Goal: Task Accomplishment & Management: Use online tool/utility

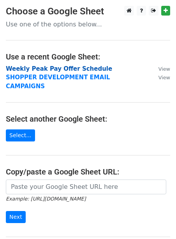
click at [61, 70] on strong "Weekly Peak Pay Offer Schedule" at bounding box center [59, 68] width 106 height 7
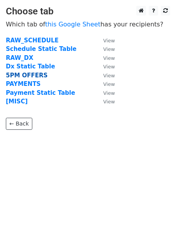
click at [28, 75] on strong "5PM OFFERS" at bounding box center [27, 75] width 42 height 7
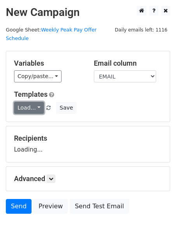
click at [20, 102] on link "Load..." at bounding box center [29, 108] width 30 height 12
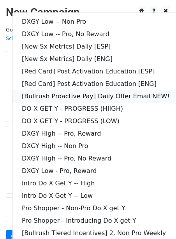
click at [41, 90] on link "[Bullrush Proactive Pay] Daily Offer Email NEW!" at bounding box center [112, 96] width 200 height 12
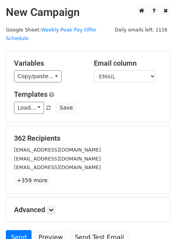
scroll to position [63, 0]
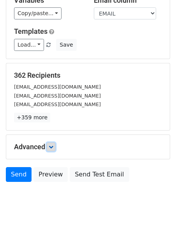
click at [53, 145] on icon at bounding box center [51, 147] width 5 height 5
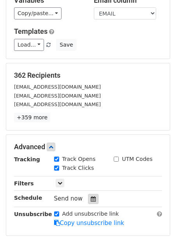
click at [91, 197] on icon at bounding box center [93, 199] width 5 height 5
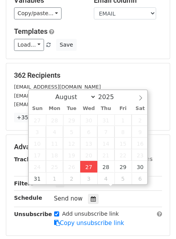
type input "2025-08-27 12:00"
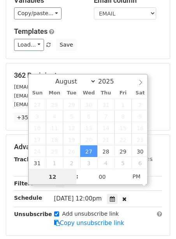
scroll to position [0, 0]
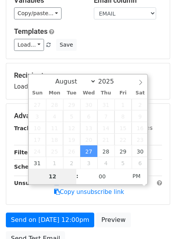
type input "2"
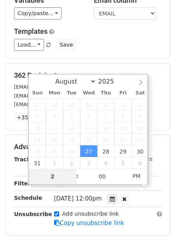
type input "2025-08-27 14:00"
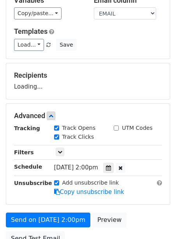
scroll to position [127, 0]
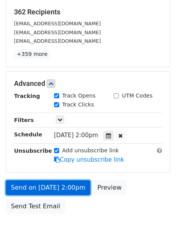
click at [23, 181] on link "Send on Aug 27 at 2:00pm" at bounding box center [48, 188] width 85 height 15
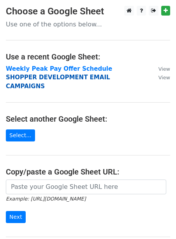
click at [58, 77] on strong "SHOPPER DEVELOPMENT EMAIL CAMPAIGNS" at bounding box center [58, 82] width 104 height 16
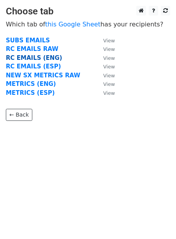
click at [48, 56] on strong "RC EMAILS (ENG)" at bounding box center [34, 58] width 56 height 7
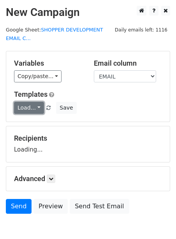
click at [20, 104] on link "Load..." at bounding box center [29, 108] width 30 height 12
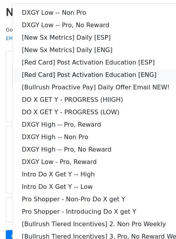
click at [60, 75] on link "[Red Card] Post Activation Education [ENG]" at bounding box center [112, 75] width 200 height 12
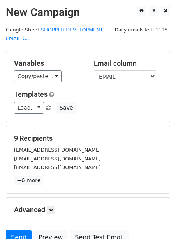
scroll to position [72, 0]
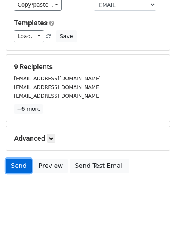
click at [22, 168] on link "Send" at bounding box center [19, 166] width 26 height 15
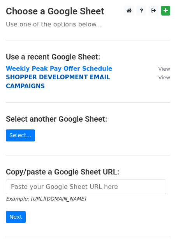
click at [67, 79] on strong "SHOPPER DEVELOPMENT EMAIL CAMPAIGNS" at bounding box center [58, 82] width 104 height 16
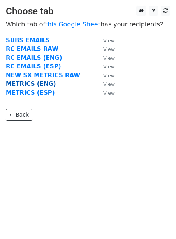
click at [39, 82] on strong "METRICS (ENG)" at bounding box center [31, 84] width 50 height 7
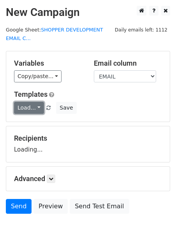
click at [28, 104] on link "Load..." at bounding box center [29, 108] width 30 height 12
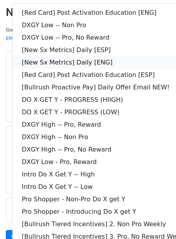
click at [53, 63] on link "[New Sx Metrics] Daily [ENG]" at bounding box center [112, 62] width 200 height 12
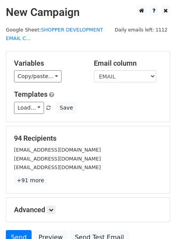
scroll to position [72, 0]
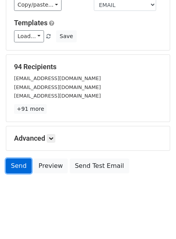
click at [18, 164] on link "Send" at bounding box center [19, 166] width 26 height 15
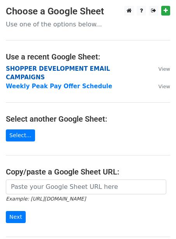
click at [40, 68] on strong "SHOPPER DEVELOPMENT EMAIL CAMPAIGNS" at bounding box center [58, 73] width 104 height 16
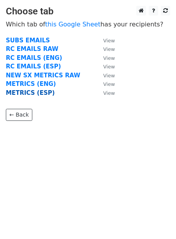
click at [22, 93] on strong "METRICS (ESP)" at bounding box center [30, 93] width 49 height 7
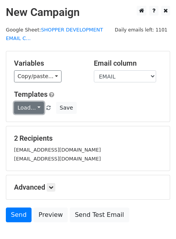
click at [23, 107] on link "Load..." at bounding box center [29, 108] width 30 height 12
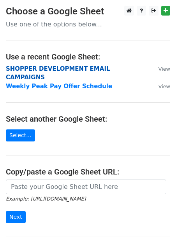
click at [26, 70] on strong "SHOPPER DEVELOPMENT EMAIL CAMPAIGNS" at bounding box center [58, 73] width 104 height 16
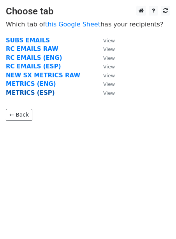
click at [25, 93] on strong "METRICS (ESP)" at bounding box center [30, 93] width 49 height 7
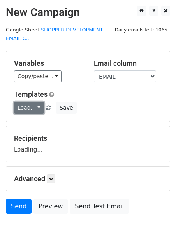
click at [24, 102] on link "Load..." at bounding box center [29, 108] width 30 height 12
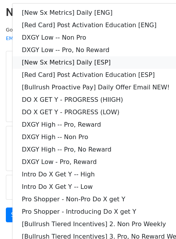
click at [49, 63] on link "[New Sx Metrics] Daily [ESP]" at bounding box center [112, 62] width 200 height 12
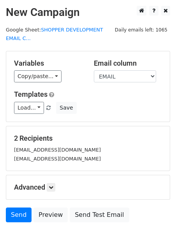
scroll to position [49, 0]
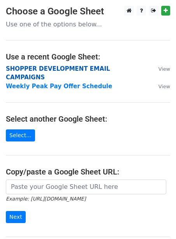
click at [27, 69] on strong "SHOPPER DEVELOPMENT EMAIL CAMPAIGNS" at bounding box center [58, 73] width 104 height 16
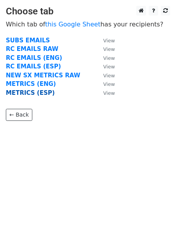
click at [17, 90] on strong "METRICS (ESP)" at bounding box center [30, 93] width 49 height 7
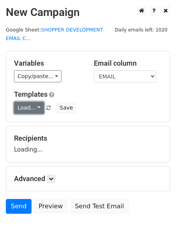
click at [24, 112] on link "Load..." at bounding box center [29, 108] width 30 height 12
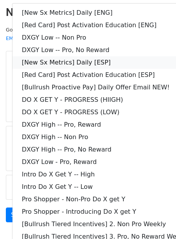
click at [55, 65] on link "[New Sx Metrics] Daily [ESP]" at bounding box center [112, 62] width 200 height 12
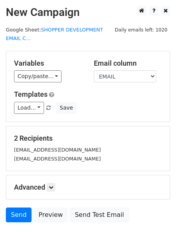
scroll to position [49, 0]
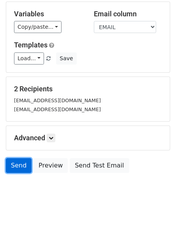
click at [22, 160] on link "Send" at bounding box center [19, 165] width 26 height 15
